Goal: Task Accomplishment & Management: Complete application form

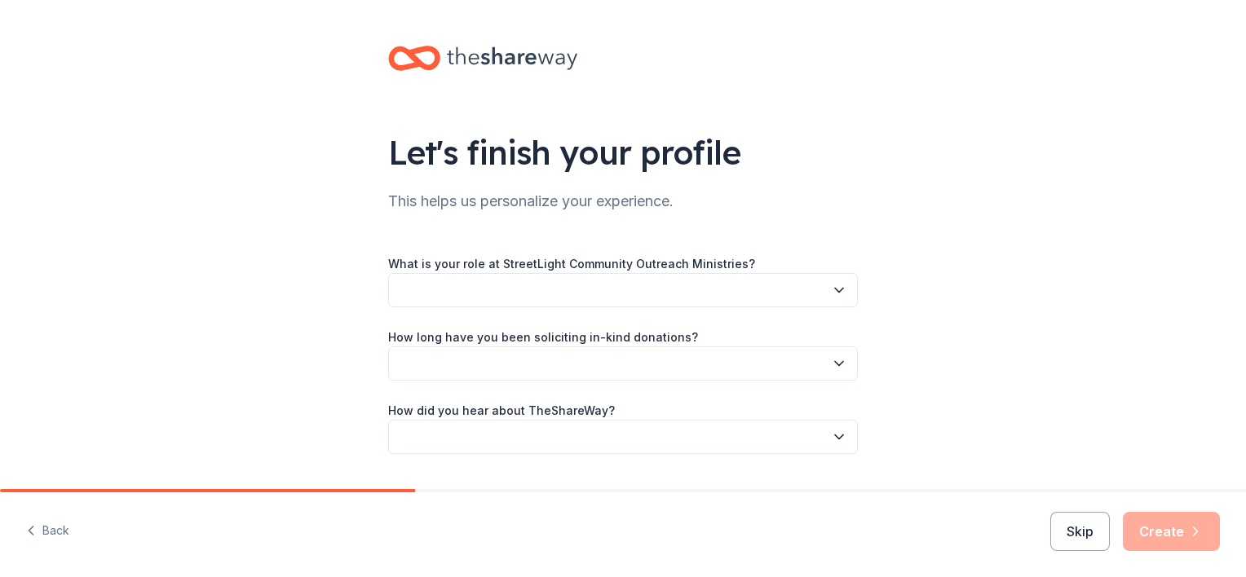
click at [554, 289] on button "button" at bounding box center [623, 290] width 470 height 34
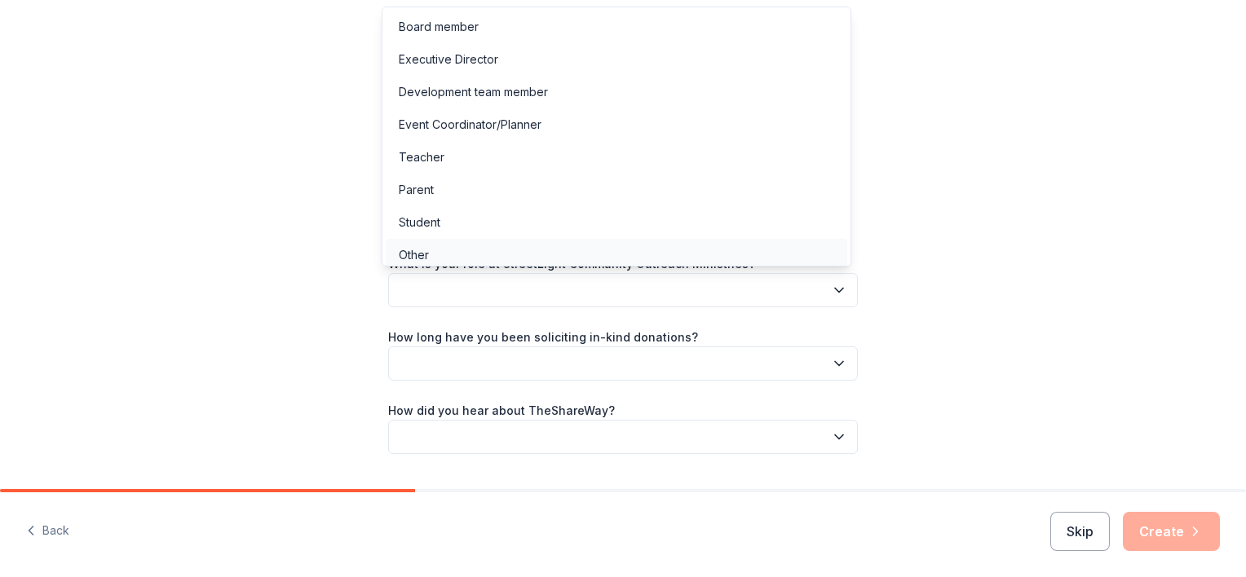
click at [460, 248] on div "Other" at bounding box center [617, 255] width 462 height 33
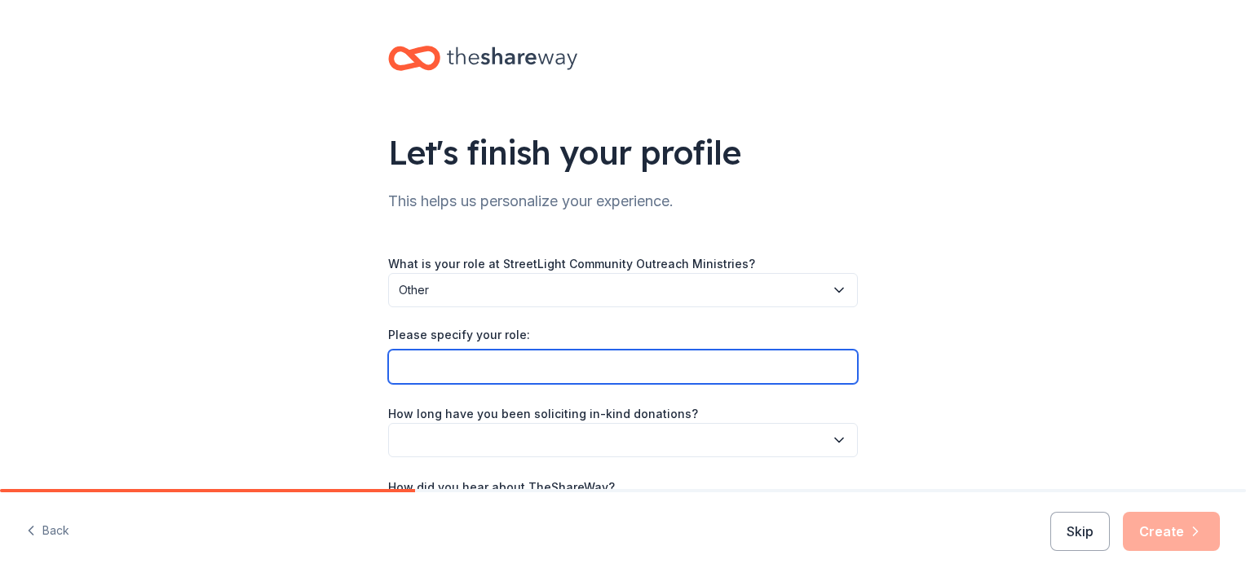
click at [456, 360] on input "Please specify your role:" at bounding box center [623, 367] width 470 height 34
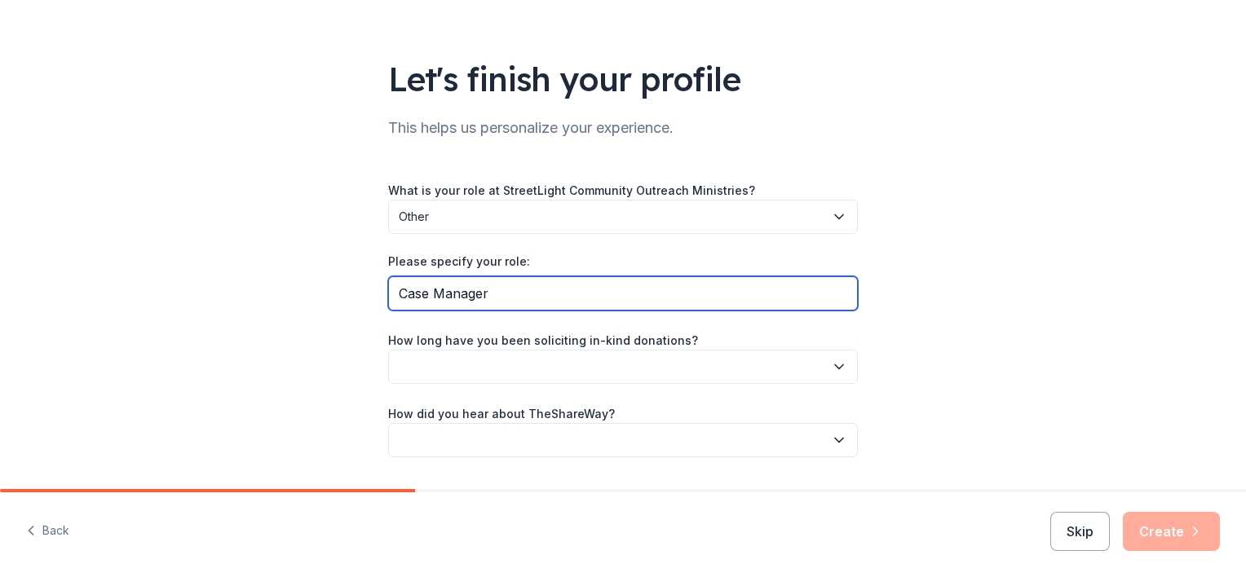
scroll to position [119, 0]
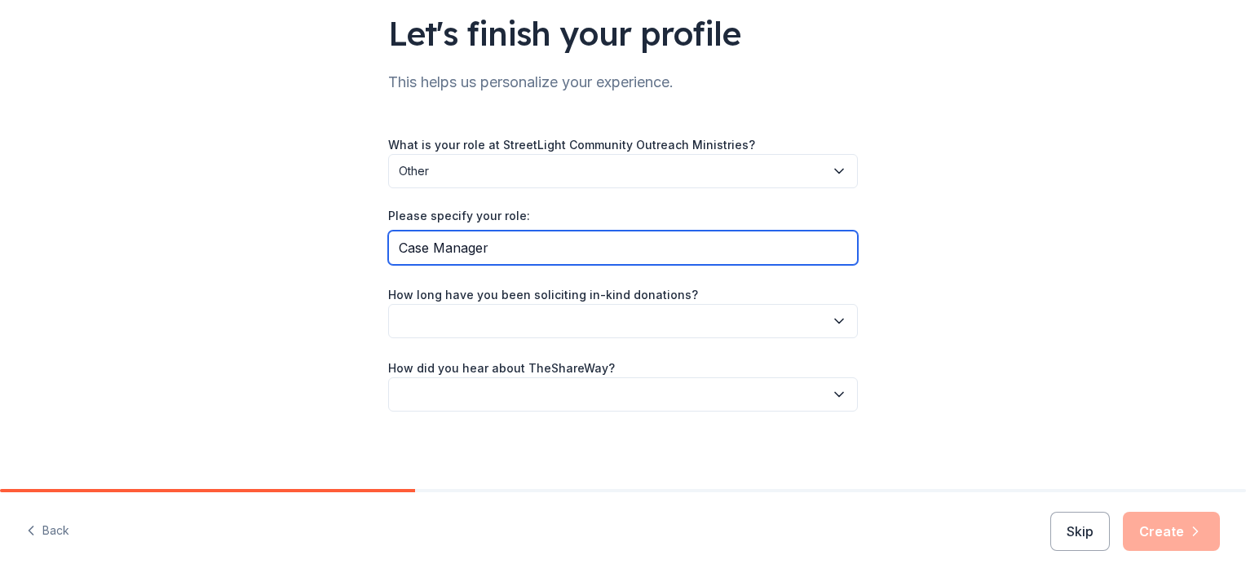
type input "Case Manager"
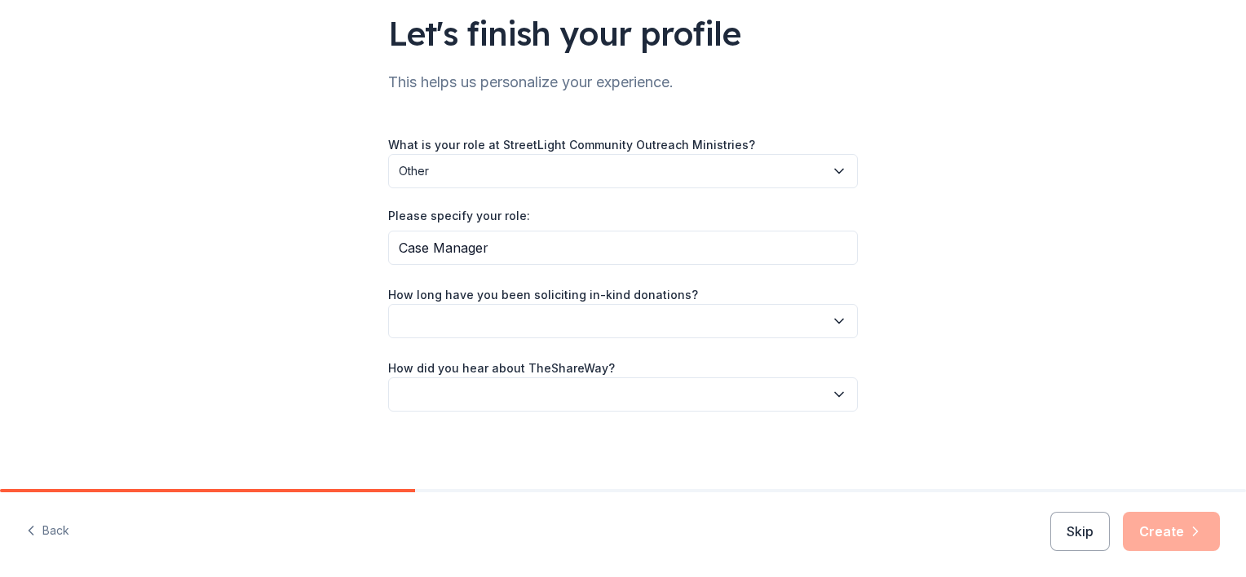
click at [672, 325] on button "button" at bounding box center [623, 321] width 470 height 34
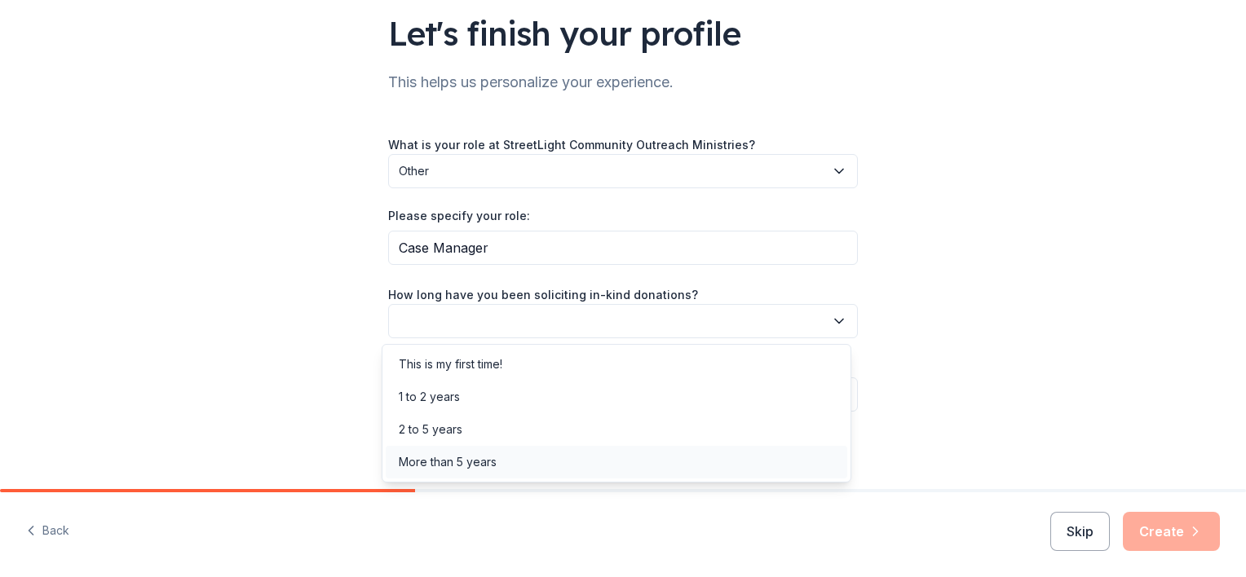
click at [519, 467] on div "More than 5 years" at bounding box center [617, 462] width 462 height 33
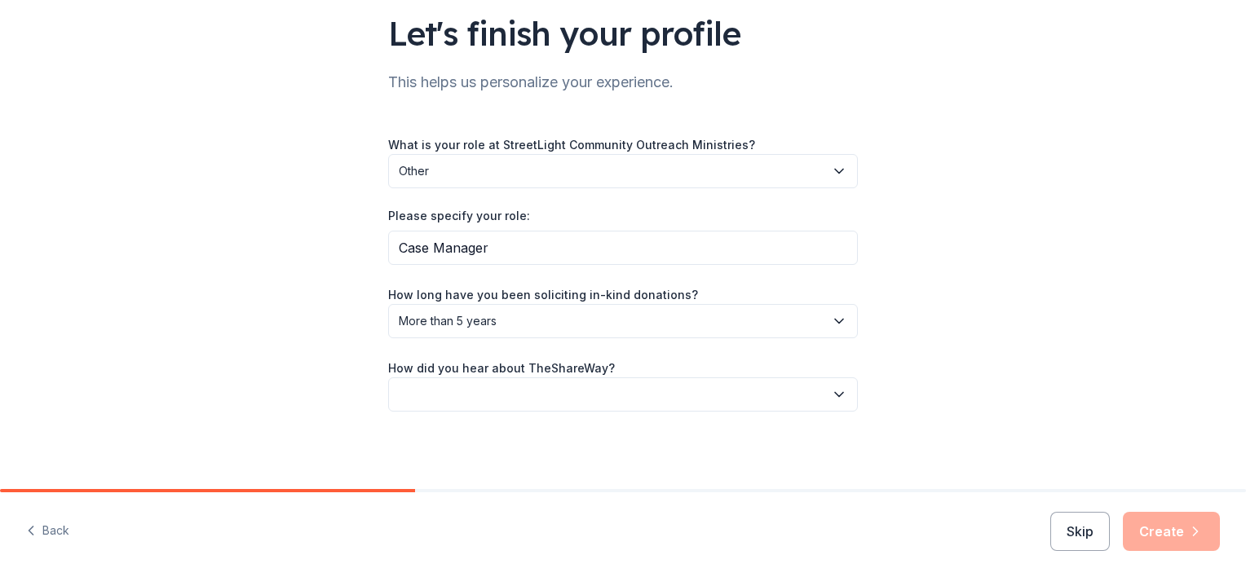
click at [488, 391] on button "button" at bounding box center [623, 395] width 470 height 34
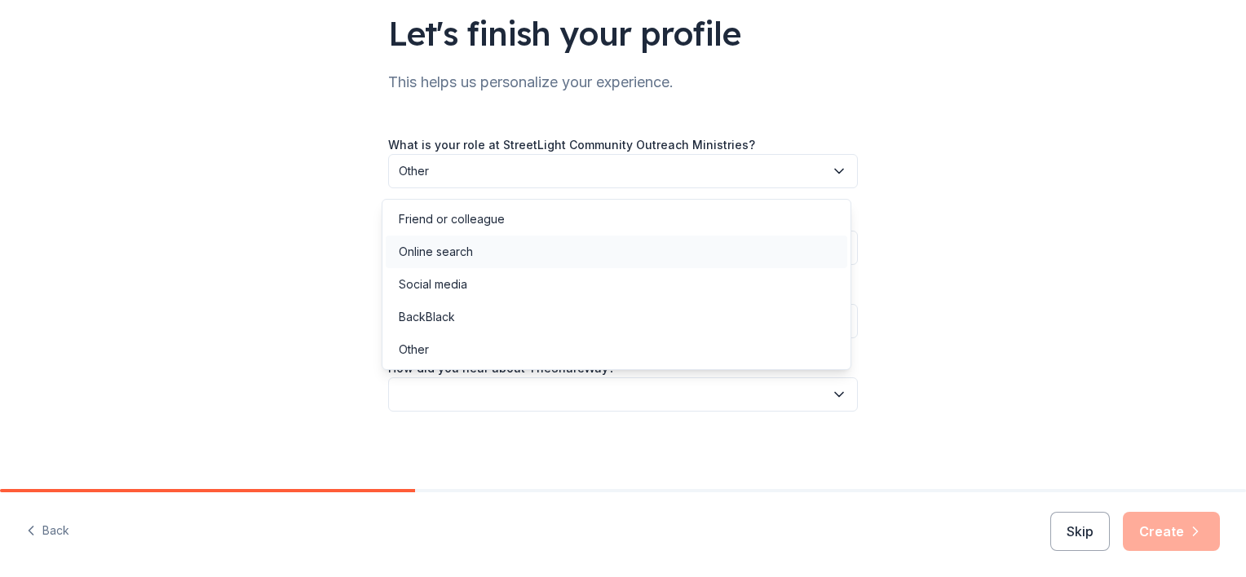
click at [500, 254] on div "Online search" at bounding box center [617, 252] width 462 height 33
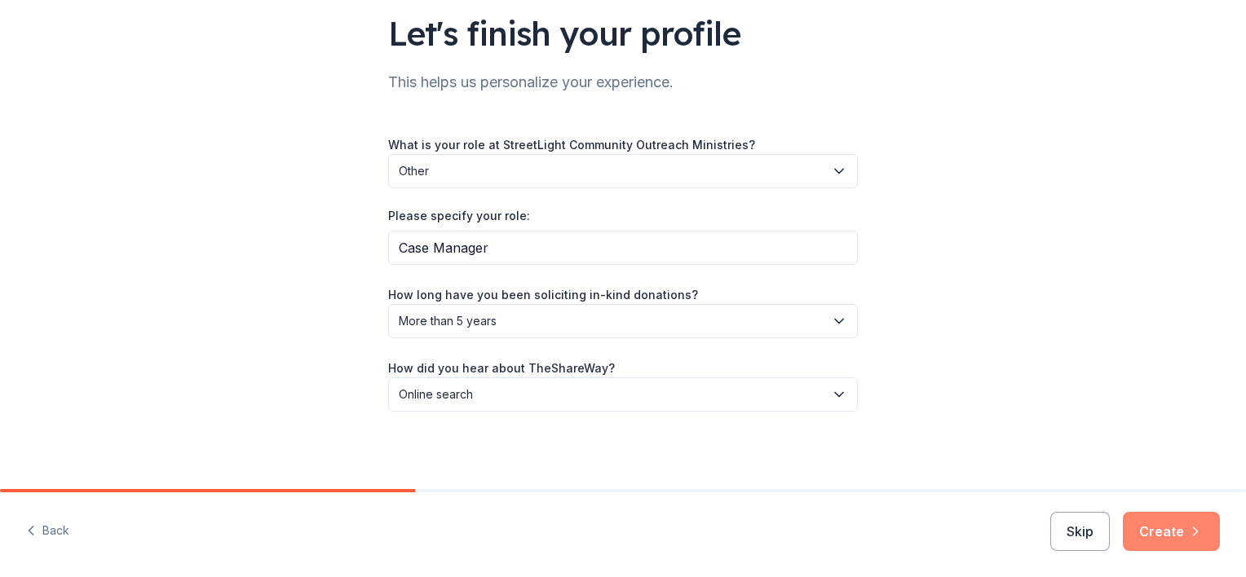
click at [1151, 525] on button "Create" at bounding box center [1171, 531] width 97 height 39
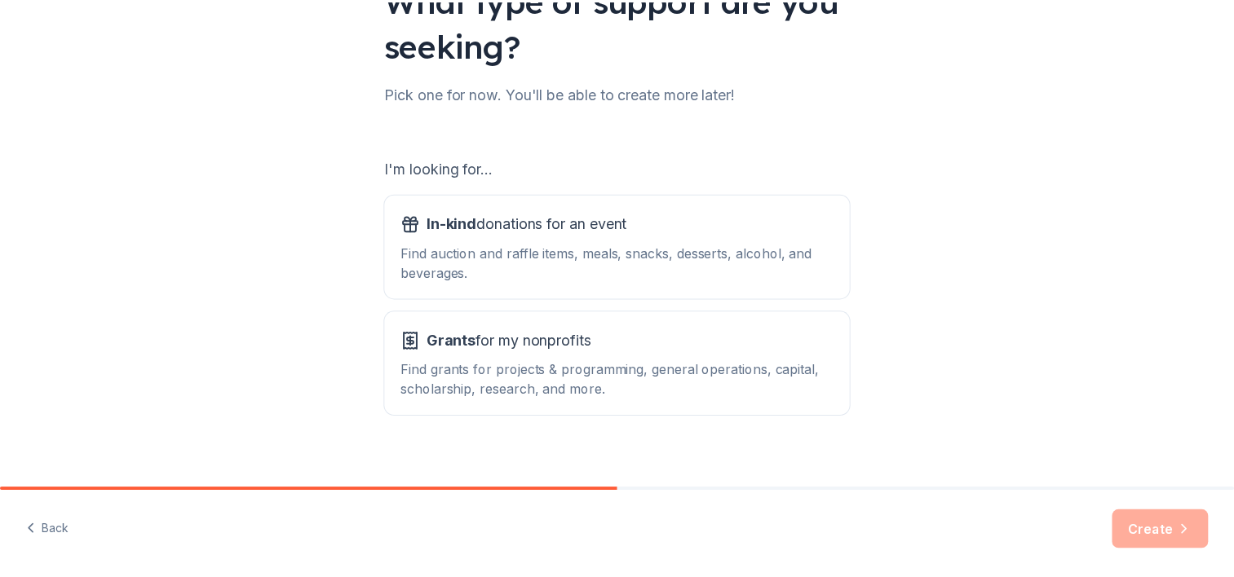
scroll to position [169, 0]
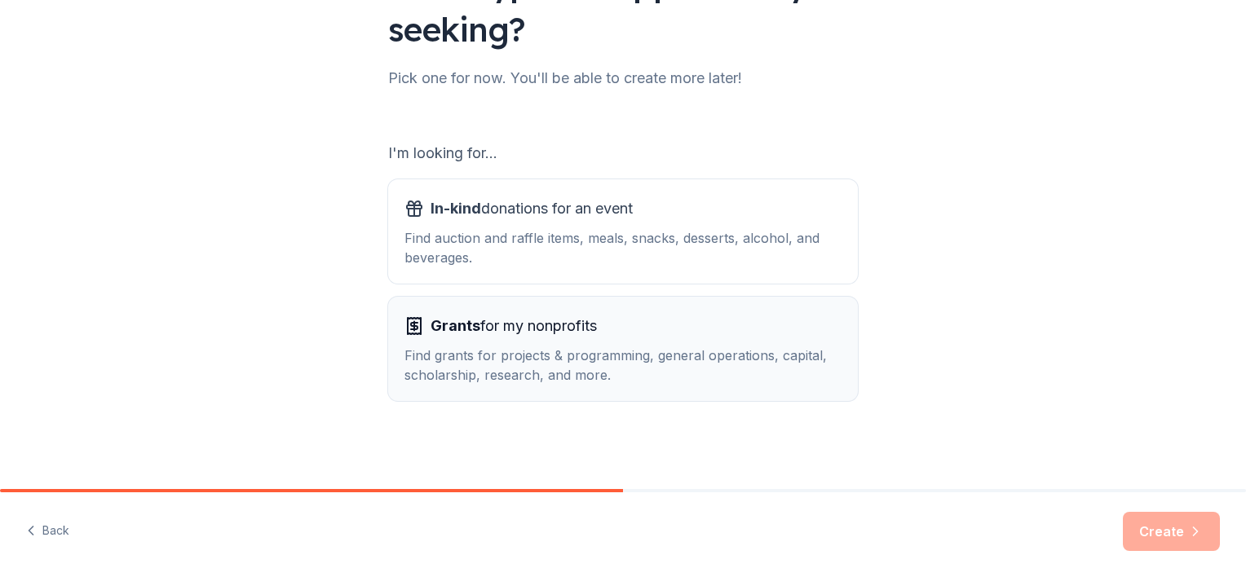
click at [585, 362] on div "Find grants for projects & programming, general operations, capital, scholarshi…" at bounding box center [622, 365] width 437 height 39
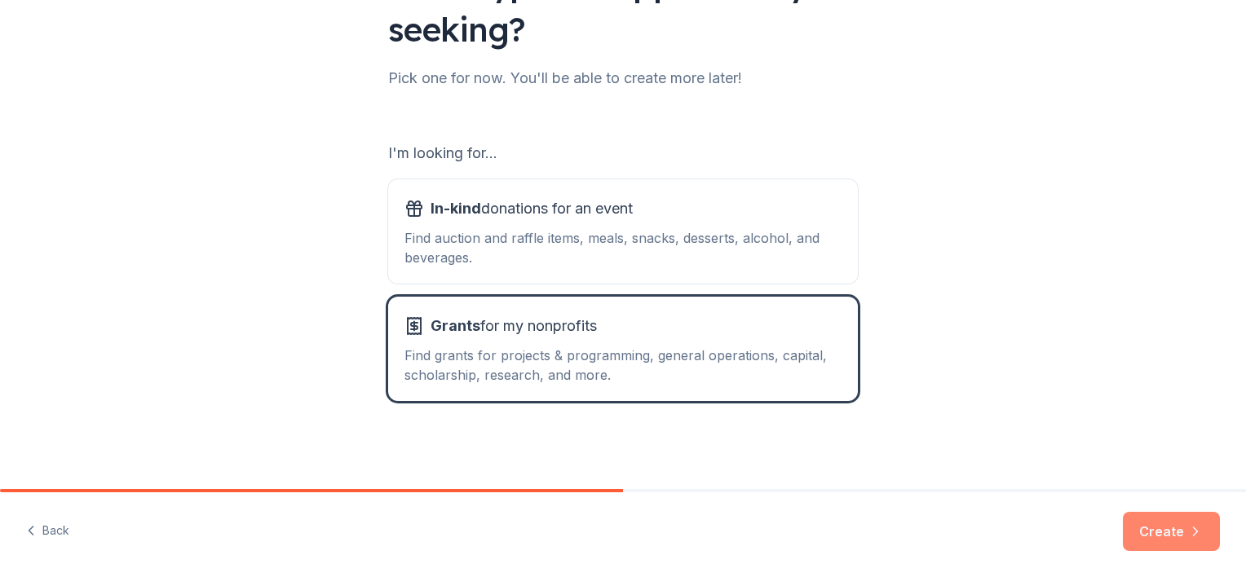
click at [1148, 536] on button "Create" at bounding box center [1171, 531] width 97 height 39
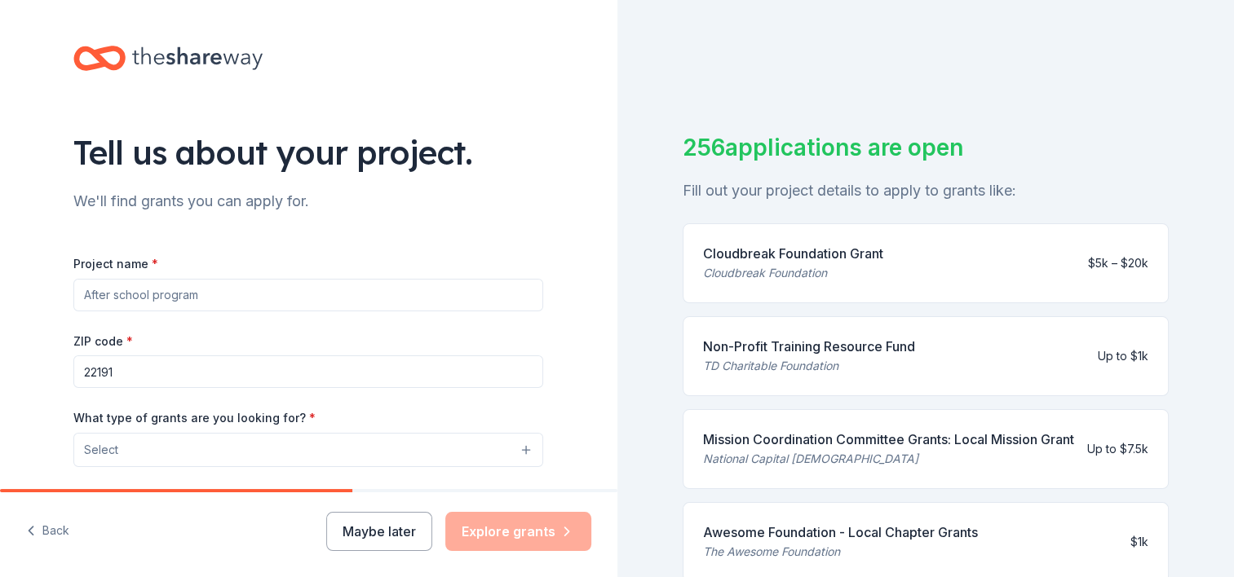
click at [148, 295] on input "Project name *" at bounding box center [308, 295] width 470 height 33
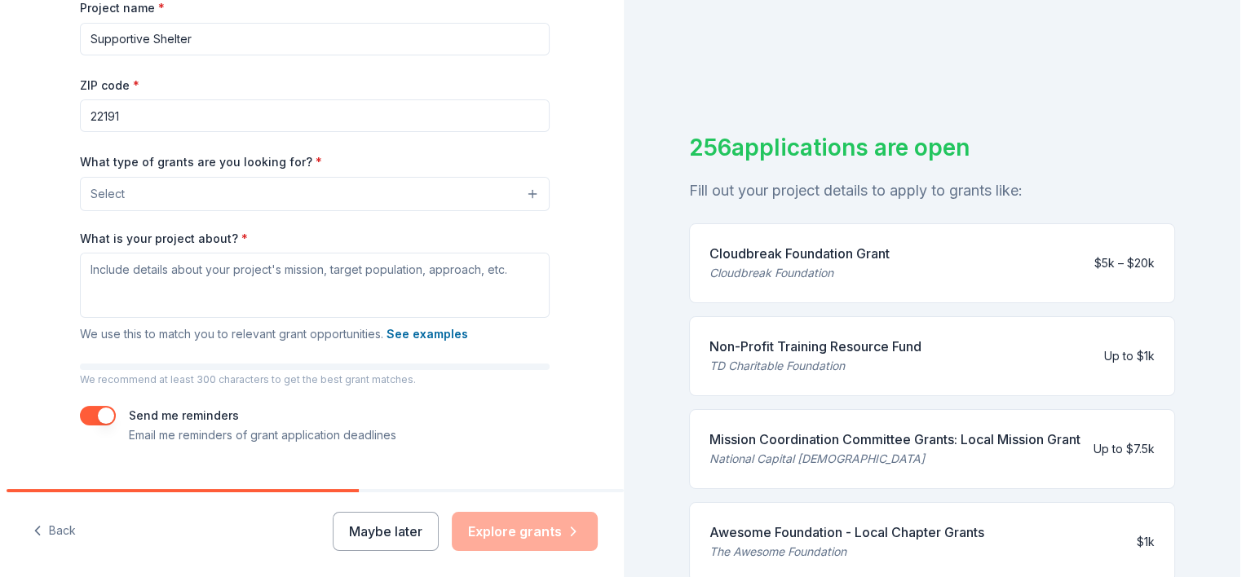
scroll to position [290, 0]
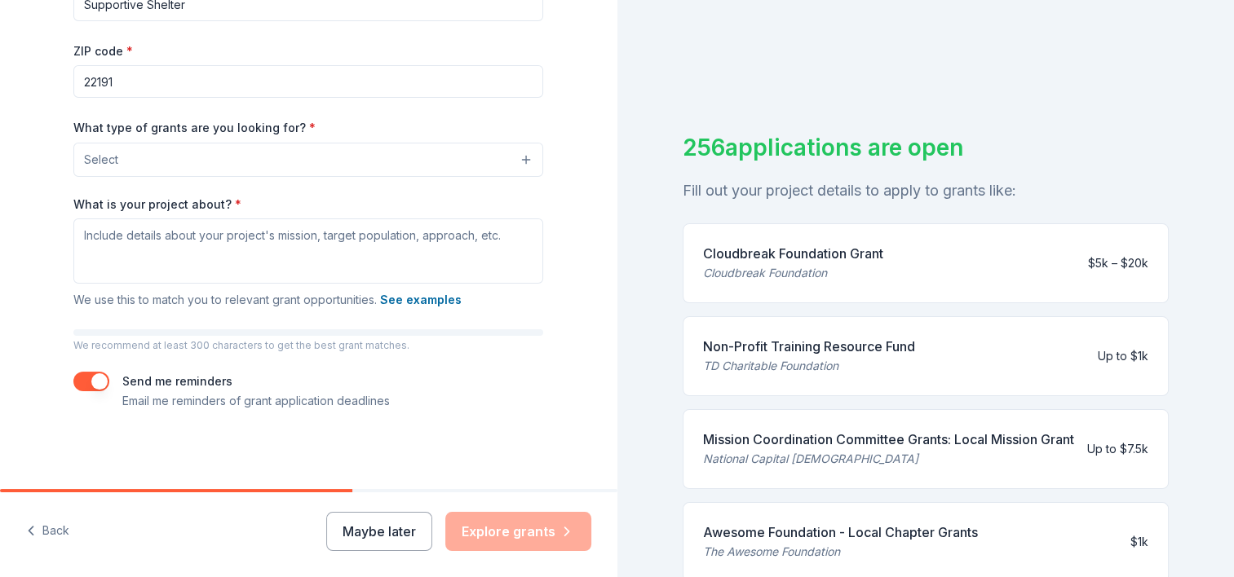
type input "Supportive Shelter"
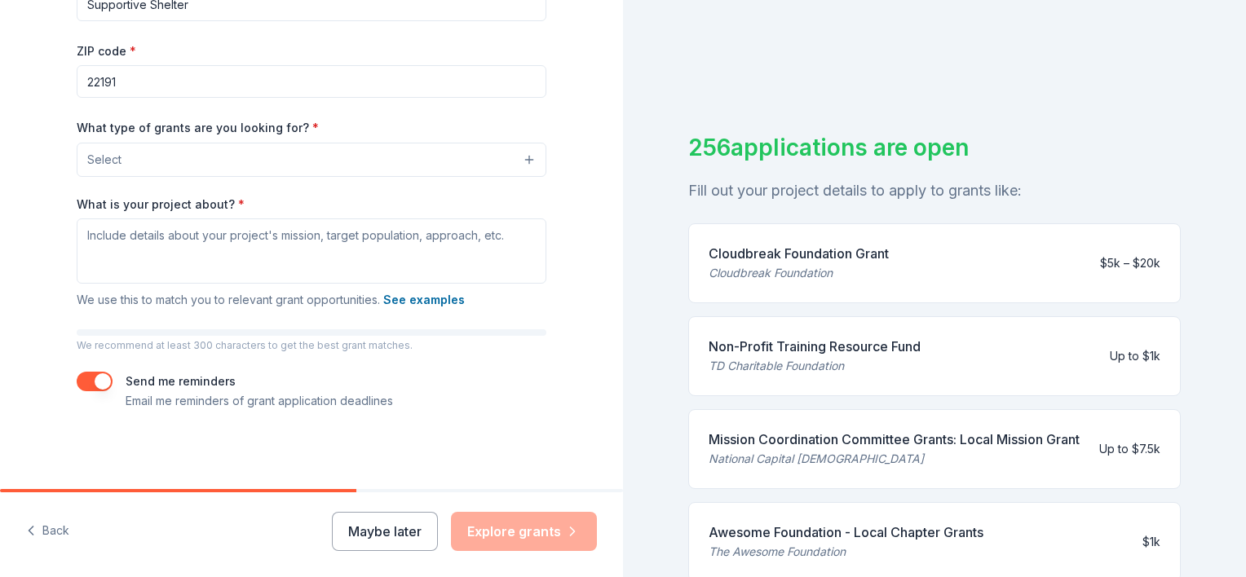
click at [189, 169] on button "Select" at bounding box center [312, 160] width 470 height 34
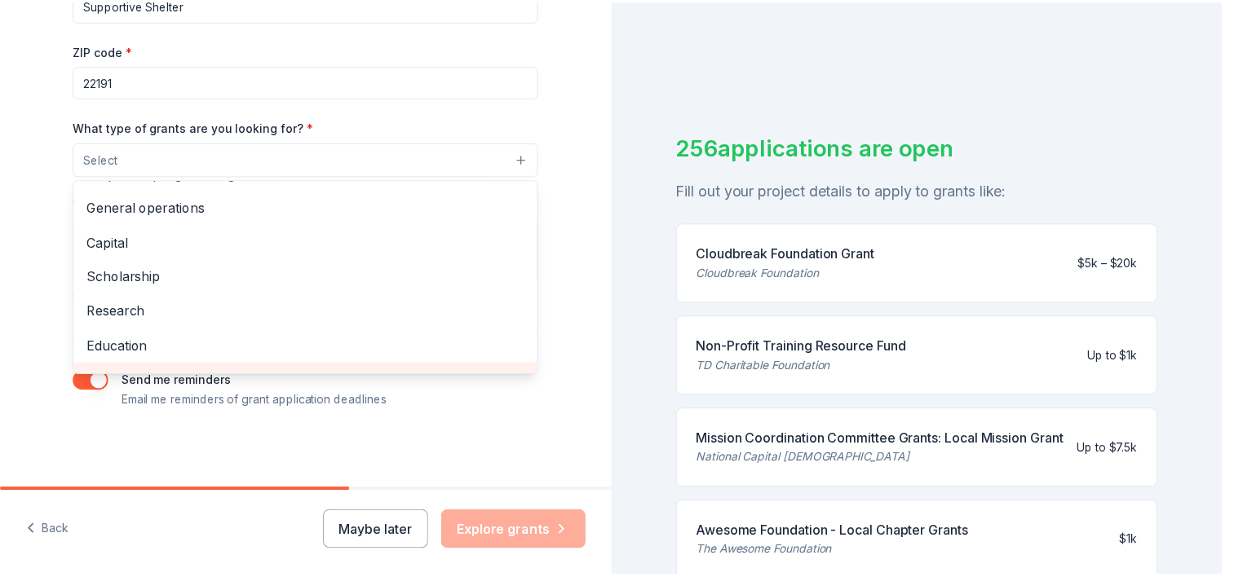
scroll to position [0, 0]
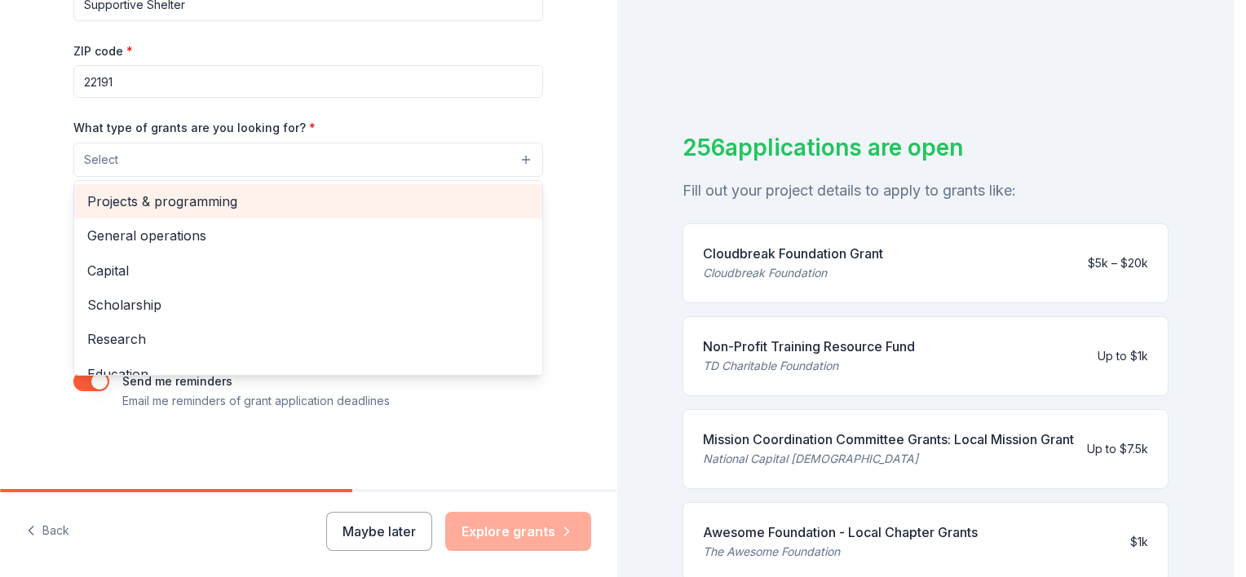
click at [281, 212] on div "Projects & programming" at bounding box center [308, 201] width 468 height 34
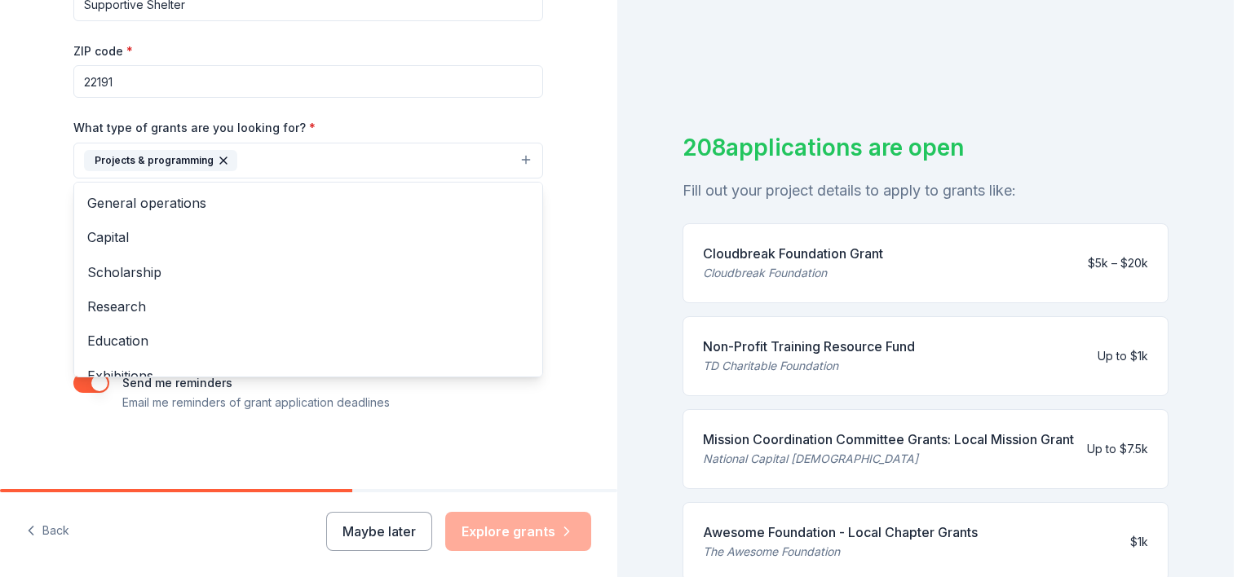
click at [399, 129] on div "What type of grants are you looking for? * Projects & programming General opera…" at bounding box center [308, 147] width 470 height 61
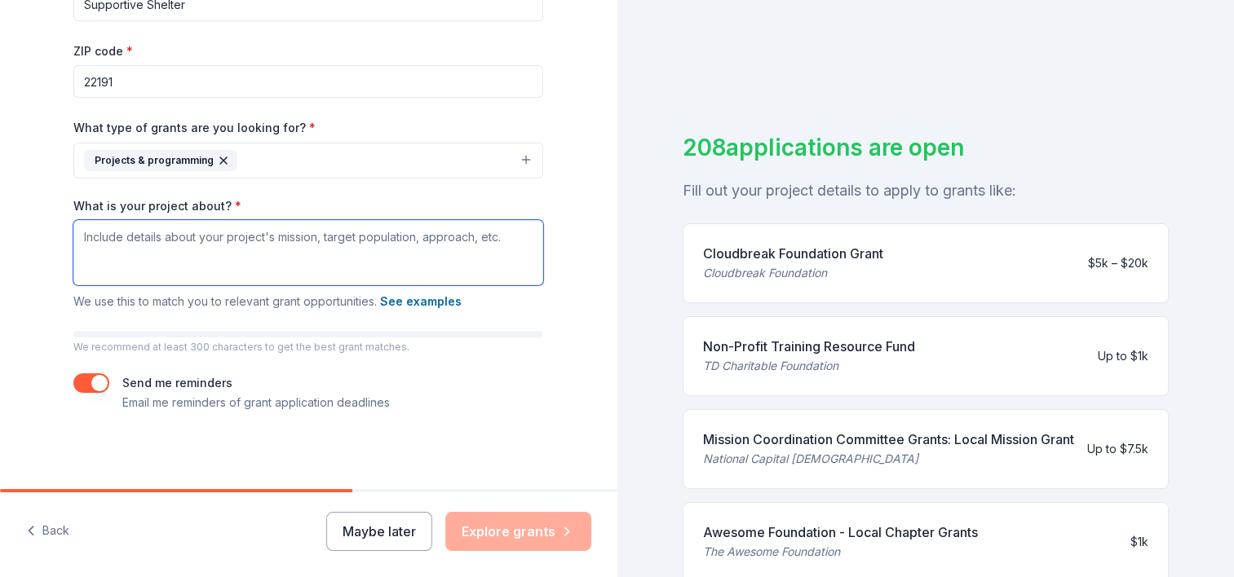
click at [163, 241] on textarea "What is your project about? *" at bounding box center [308, 252] width 470 height 65
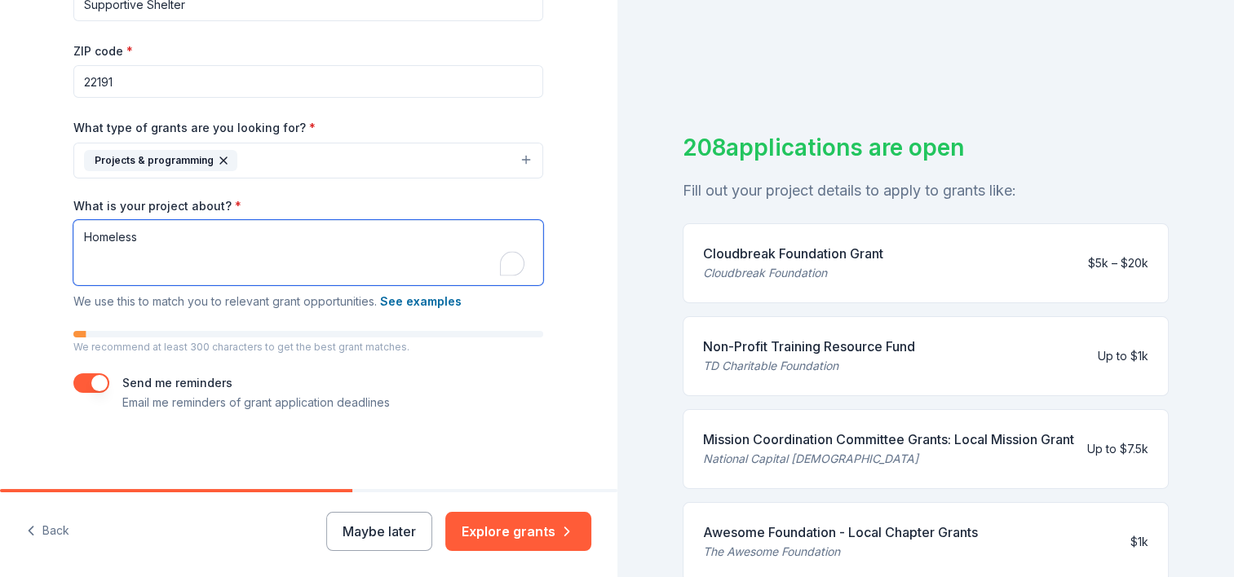
scroll to position [292, 0]
type textarea "Homeless"
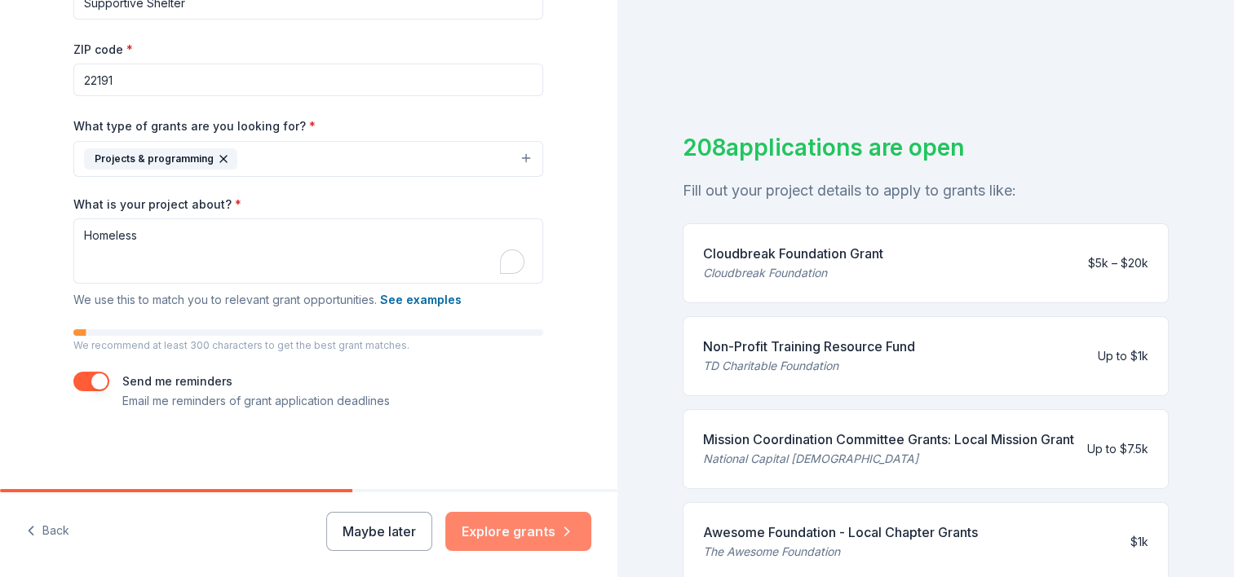
click at [500, 524] on button "Explore grants" at bounding box center [518, 531] width 146 height 39
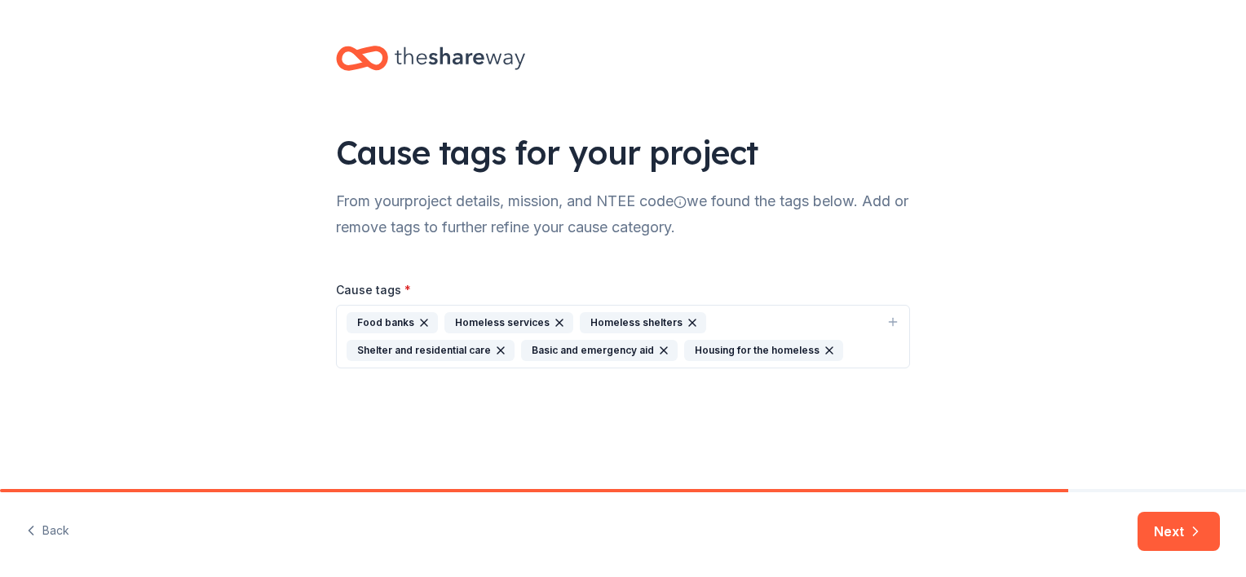
click at [1179, 522] on button "Next" at bounding box center [1179, 531] width 82 height 39
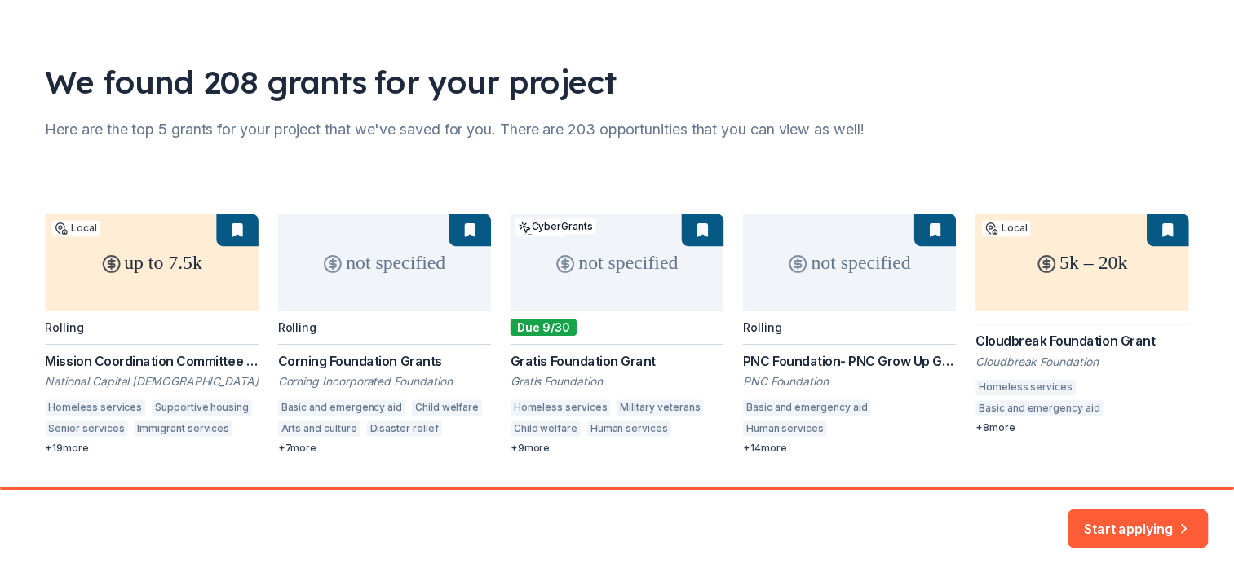
scroll to position [118, 0]
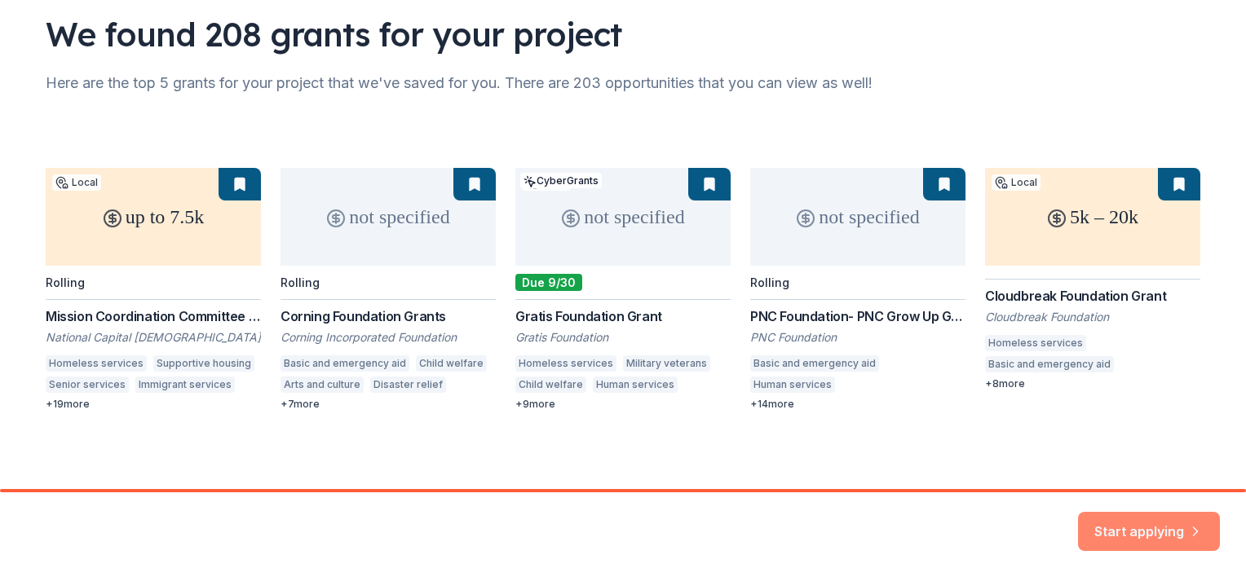
click at [1145, 538] on button "Start applying" at bounding box center [1149, 521] width 142 height 39
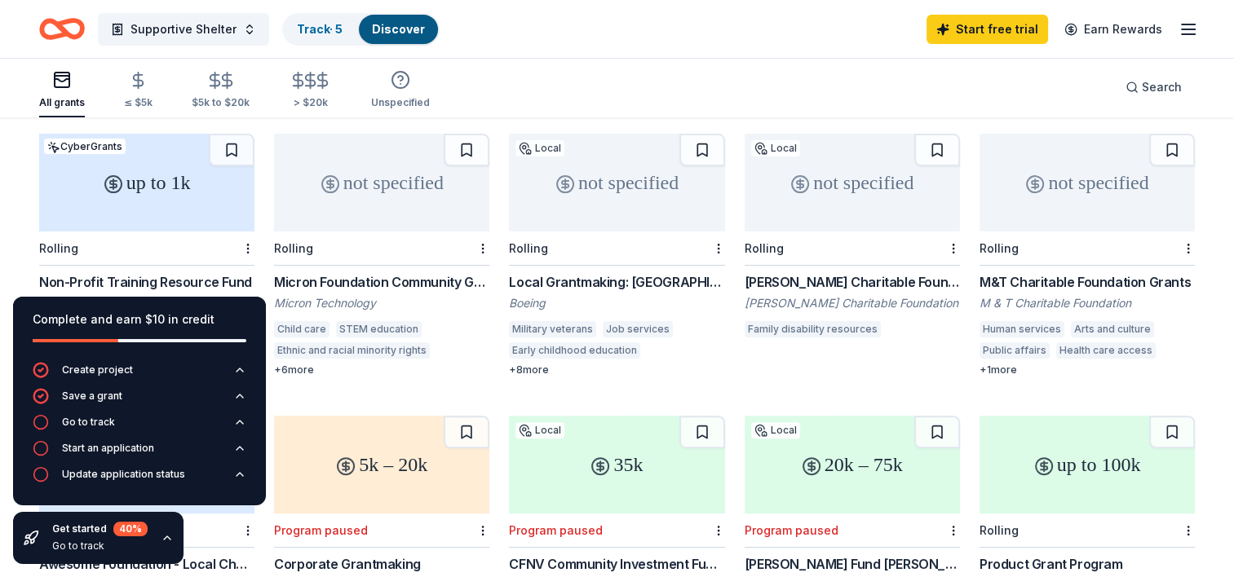
scroll to position [489, 0]
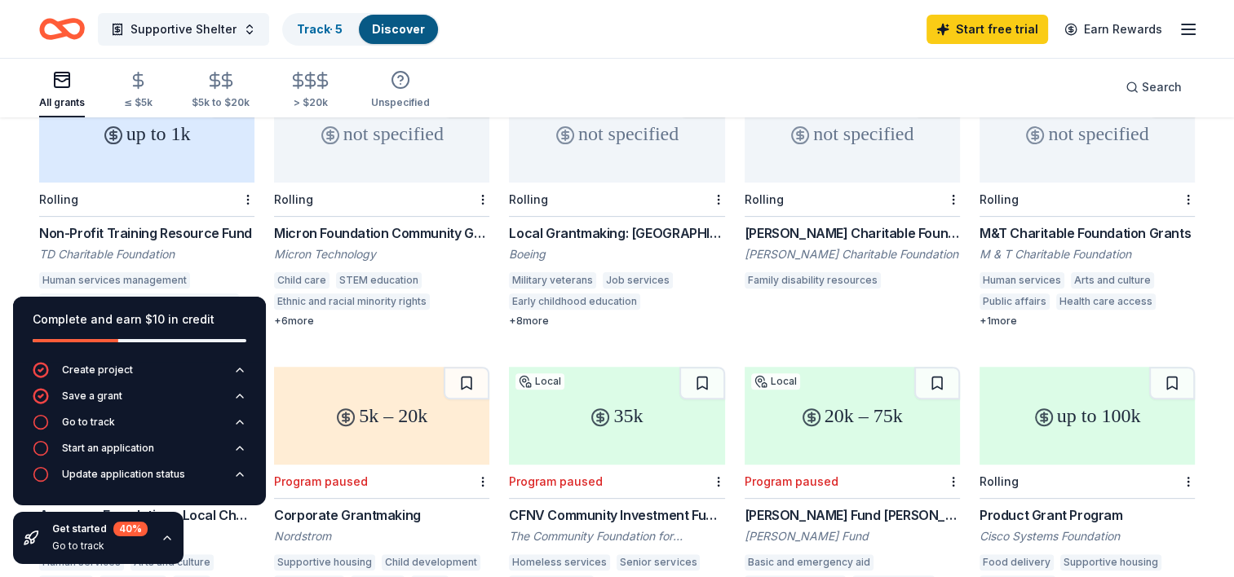
click at [166, 531] on div "Get started 40 % Go to track" at bounding box center [98, 538] width 170 height 52
click at [166, 537] on icon "button" at bounding box center [167, 538] width 7 height 3
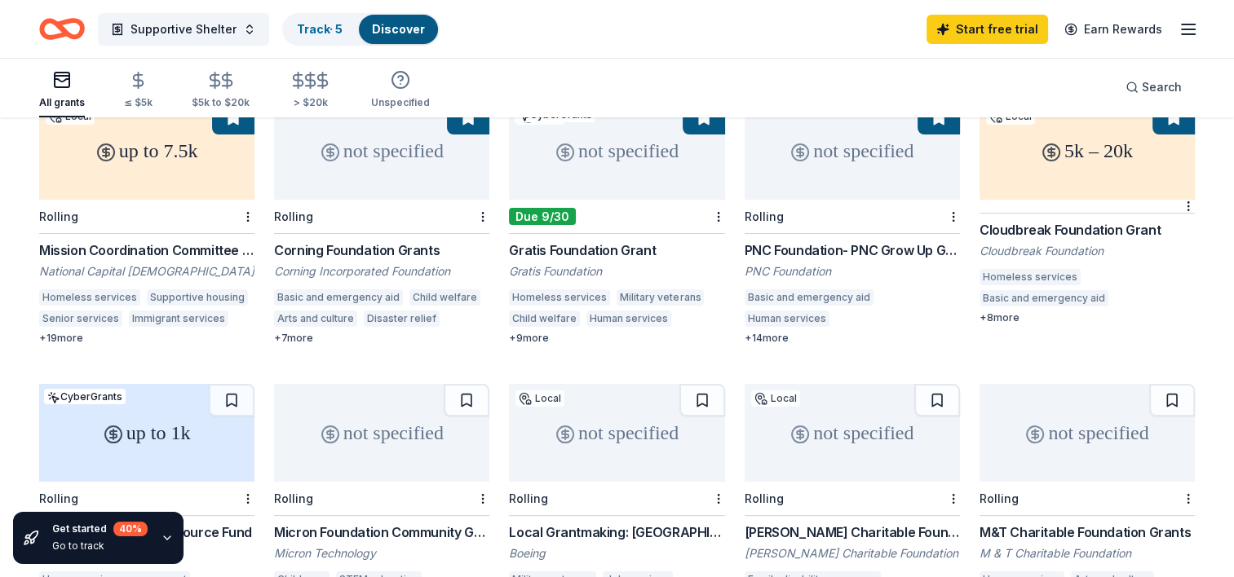
scroll to position [163, 0]
